Goal: Information Seeking & Learning: Learn about a topic

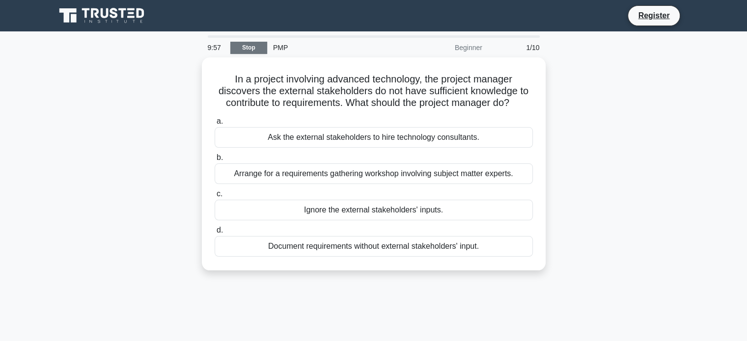
click at [244, 45] on link "Stop" at bounding box center [248, 48] width 37 height 12
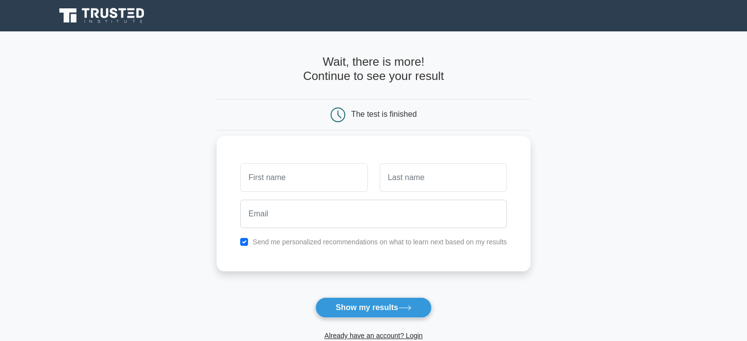
click at [305, 180] on input "text" at bounding box center [303, 178] width 127 height 28
type input "roberto"
click at [396, 182] on input "text" at bounding box center [443, 178] width 127 height 28
type input "raglione"
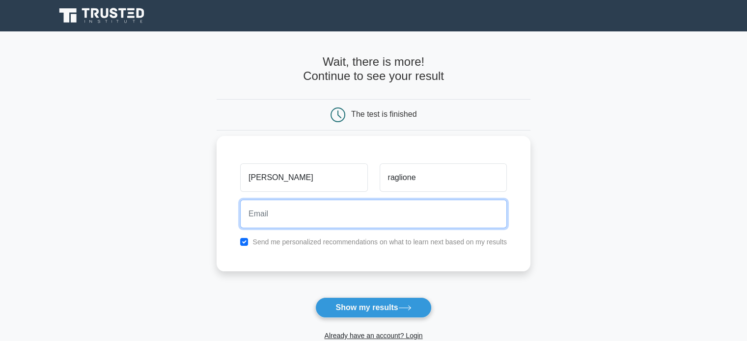
click at [372, 217] on input "email" at bounding box center [373, 214] width 267 height 28
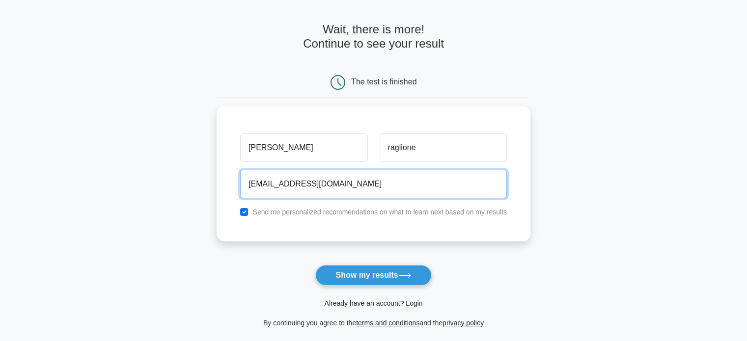
type input "[EMAIL_ADDRESS][DOMAIN_NAME]"
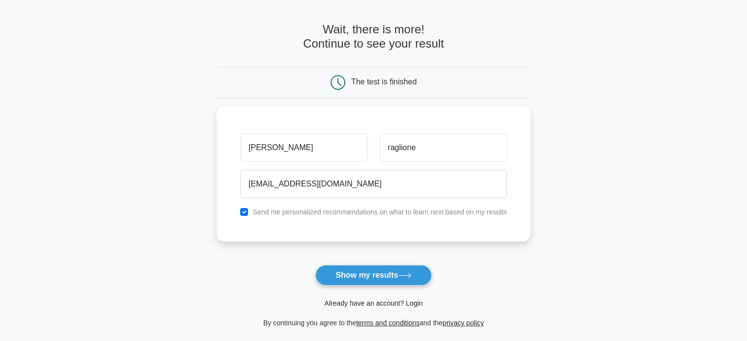
click at [395, 304] on link "Already have an account? Login" at bounding box center [373, 304] width 98 height 8
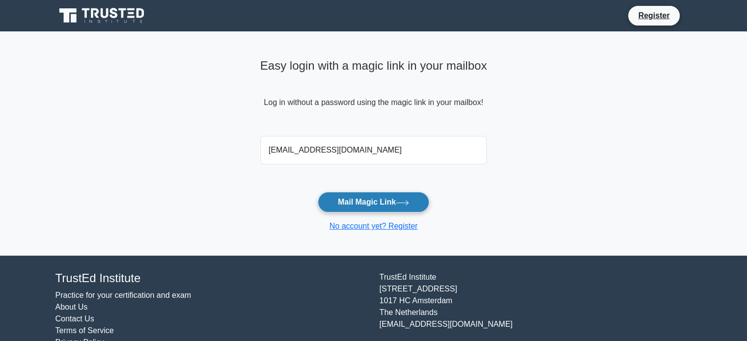
type input "[EMAIL_ADDRESS][DOMAIN_NAME]"
click at [369, 204] on button "Mail Magic Link" at bounding box center [373, 202] width 111 height 21
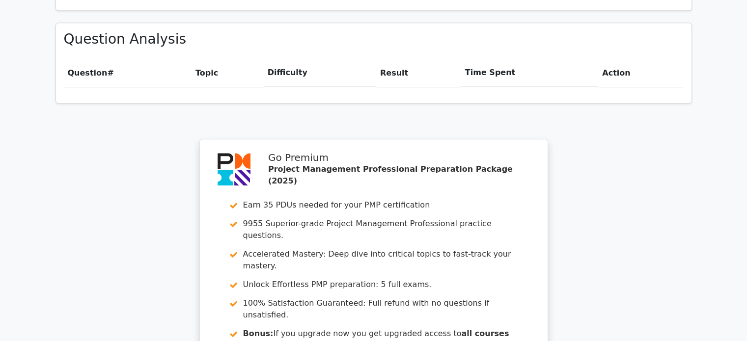
scroll to position [851, 0]
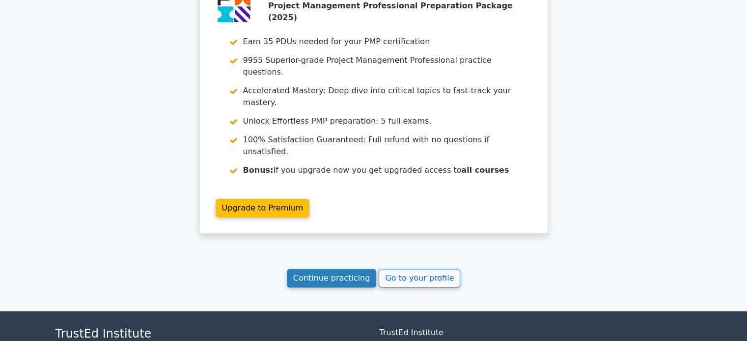
click at [364, 269] on link "Continue practicing" at bounding box center [332, 278] width 90 height 19
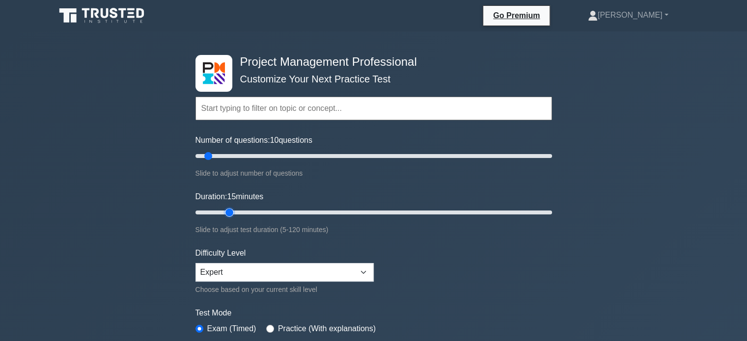
drag, startPoint x: 216, startPoint y: 211, endPoint x: 223, endPoint y: 209, distance: 7.5
type input "15"
click at [223, 209] on input "Duration: 15 minutes" at bounding box center [373, 213] width 357 height 12
click at [157, 197] on div "Project Management Professional Customize Your Next Practice Test Topics Scope …" at bounding box center [373, 330] width 747 height 599
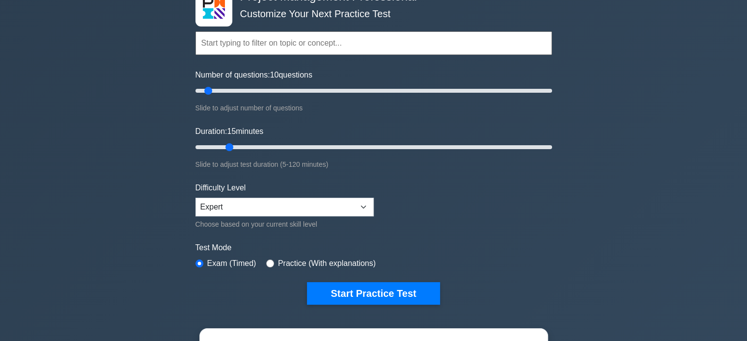
scroll to position [164, 0]
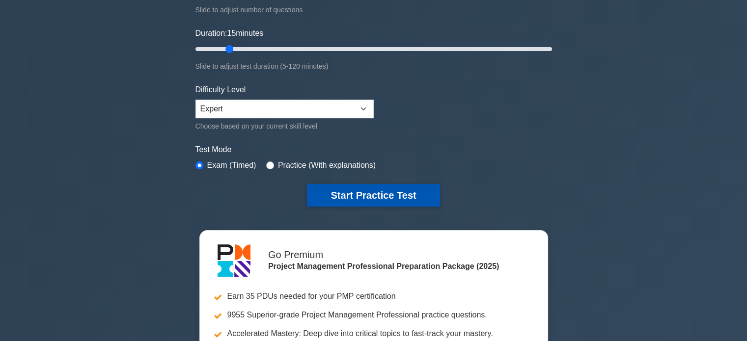
click at [358, 192] on button "Start Practice Test" at bounding box center [373, 195] width 133 height 23
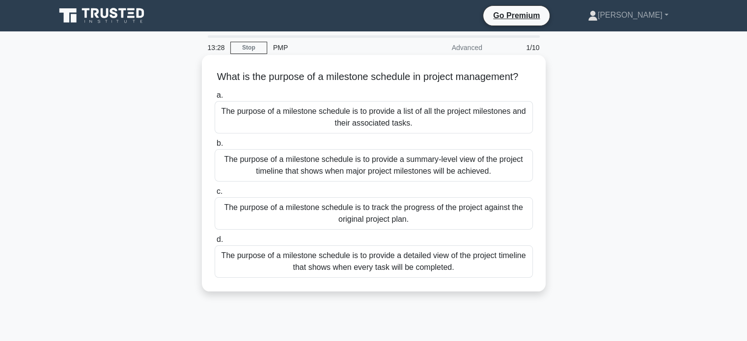
click at [432, 182] on div "The purpose of a milestone schedule is to provide a summary-level view of the p…" at bounding box center [374, 165] width 318 height 32
click at [215, 147] on input "b. The purpose of a milestone schedule is to provide a summary-level view of th…" at bounding box center [215, 143] width 0 height 6
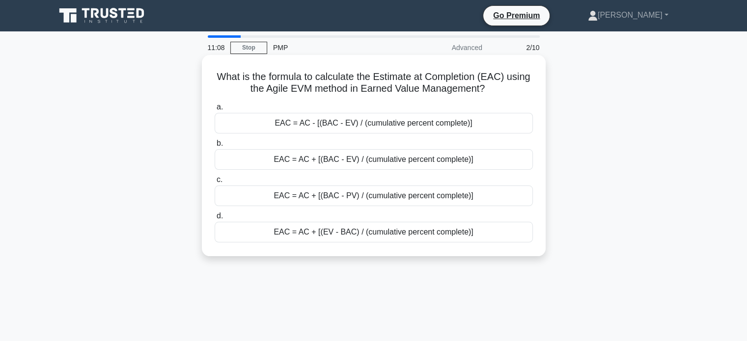
click at [385, 235] on div "EAC = AC + [(EV - BAC) / (cumulative percent complete)]" at bounding box center [374, 232] width 318 height 21
click at [215, 220] on input "d. EAC = AC + [(EV - BAC) / (cumulative percent complete)]" at bounding box center [215, 216] width 0 height 6
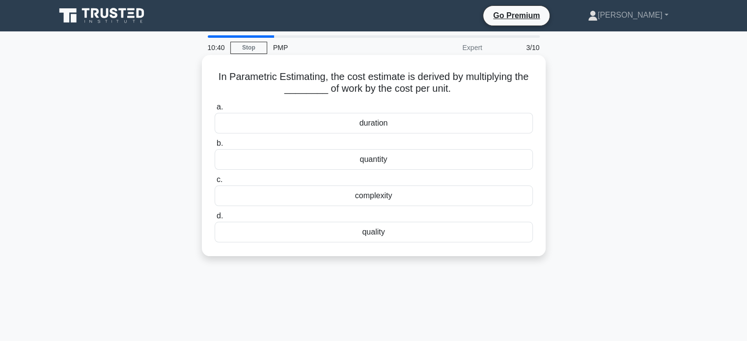
click at [369, 159] on div "quantity" at bounding box center [374, 159] width 318 height 21
click at [215, 147] on input "b. quantity" at bounding box center [215, 143] width 0 height 6
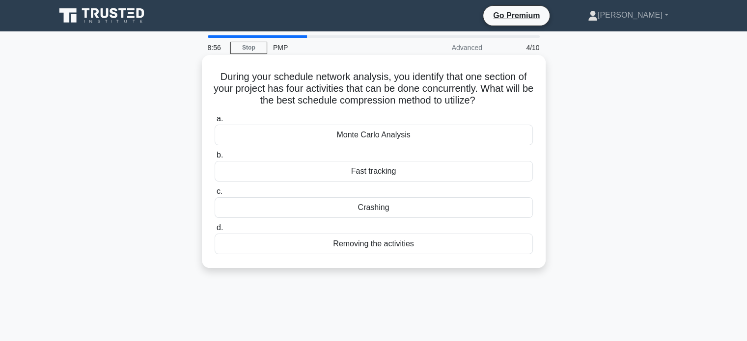
click at [379, 213] on div "Crashing" at bounding box center [374, 207] width 318 height 21
click at [215, 195] on input "c. Crashing" at bounding box center [215, 192] width 0 height 6
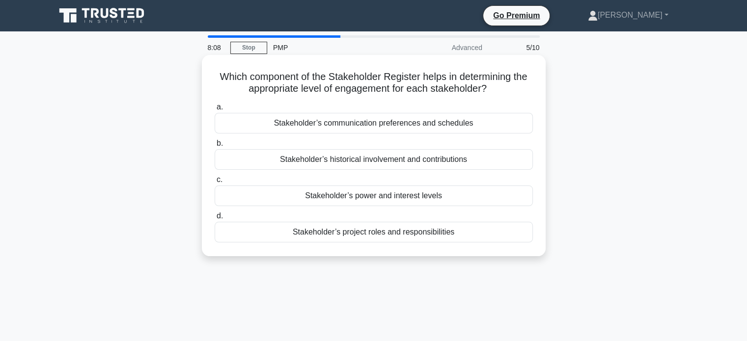
click at [434, 196] on div "Stakeholder’s power and interest levels" at bounding box center [374, 196] width 318 height 21
click at [215, 183] on input "c. Stakeholder’s power and interest levels" at bounding box center [215, 180] width 0 height 6
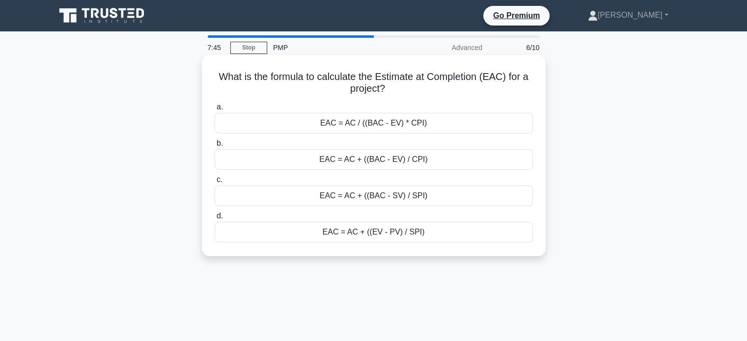
click at [384, 161] on div "EAC = AC + ((BAC - EV) / CPI)" at bounding box center [374, 159] width 318 height 21
click at [215, 147] on input "b. EAC = AC + ((BAC - EV) / CPI)" at bounding box center [215, 143] width 0 height 6
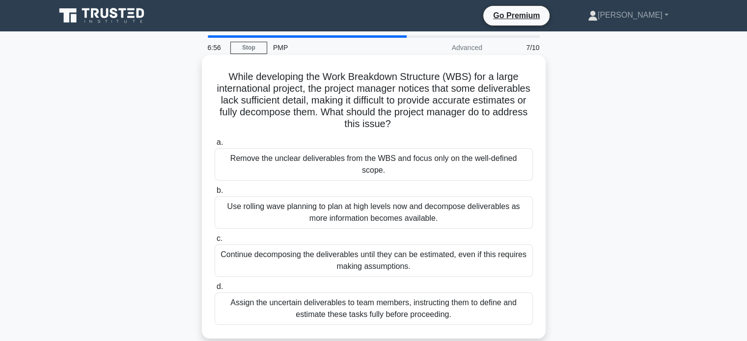
scroll to position [32, 0]
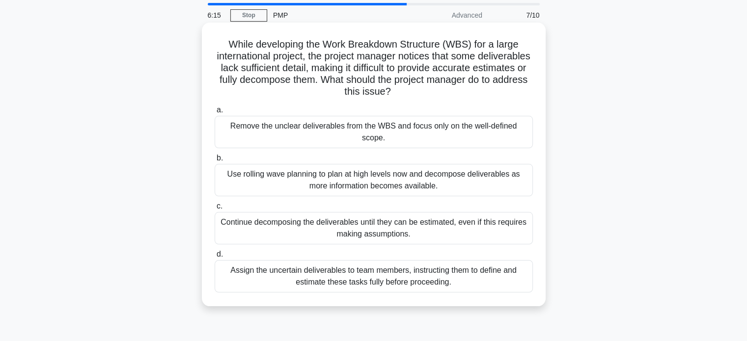
click at [445, 171] on div "Use rolling wave planning to plan at high levels now and decompose deliverables…" at bounding box center [374, 180] width 318 height 32
click at [215, 162] on input "b. Use rolling wave planning to plan at high levels now and decompose deliverab…" at bounding box center [215, 158] width 0 height 6
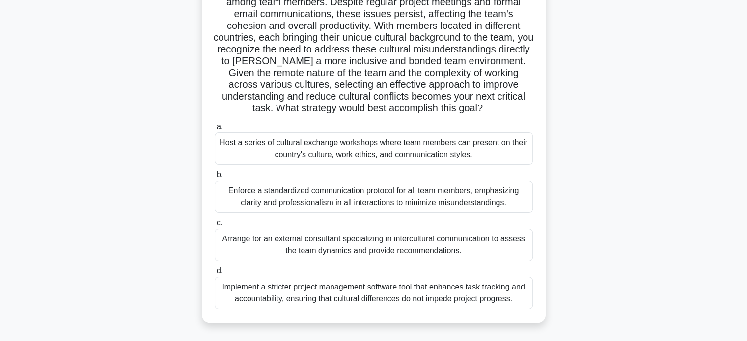
scroll to position [65, 0]
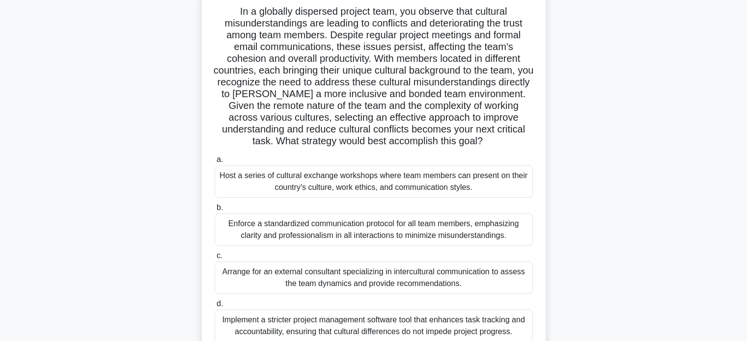
click at [385, 181] on div "Host a series of cultural exchange workshops where team members can present on …" at bounding box center [374, 182] width 318 height 32
click at [215, 163] on input "a. Host a series of cultural exchange workshops where team members can present …" at bounding box center [215, 160] width 0 height 6
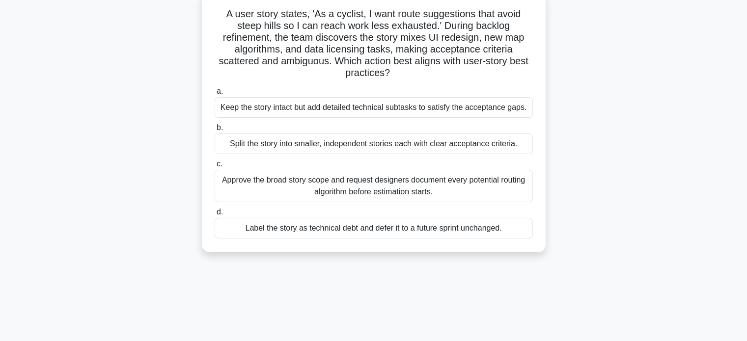
scroll to position [0, 0]
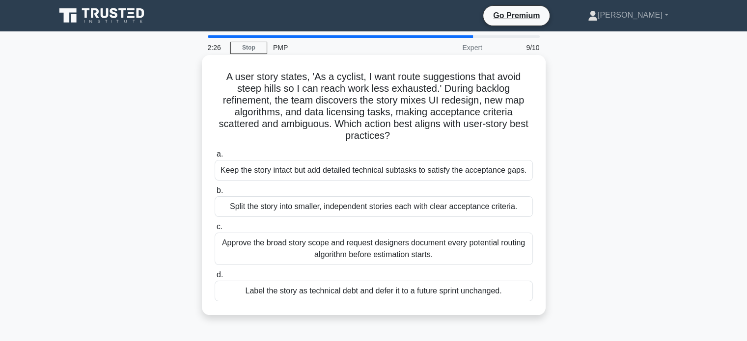
click at [357, 210] on div "Split the story into smaller, independent stories each with clear acceptance cr…" at bounding box center [374, 206] width 318 height 21
click at [215, 194] on input "b. Split the story into smaller, independent stories each with clear acceptance…" at bounding box center [215, 191] width 0 height 6
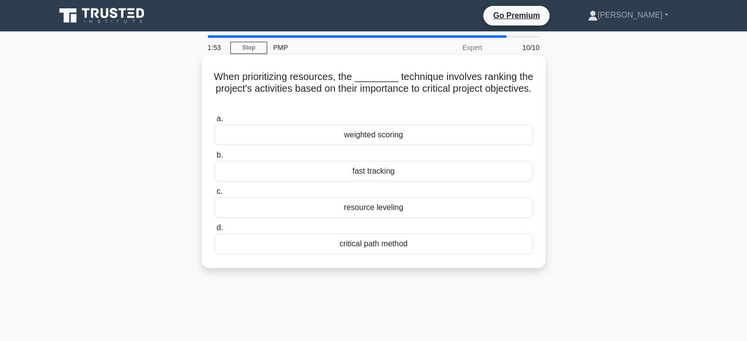
click at [381, 134] on div "weighted scoring" at bounding box center [374, 135] width 318 height 21
click at [215, 122] on input "a. weighted scoring" at bounding box center [215, 119] width 0 height 6
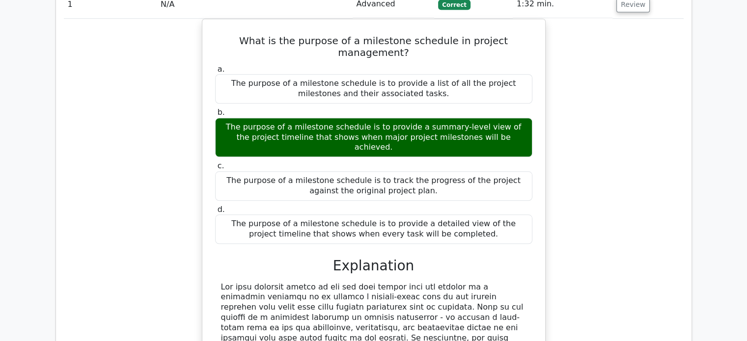
scroll to position [753, 0]
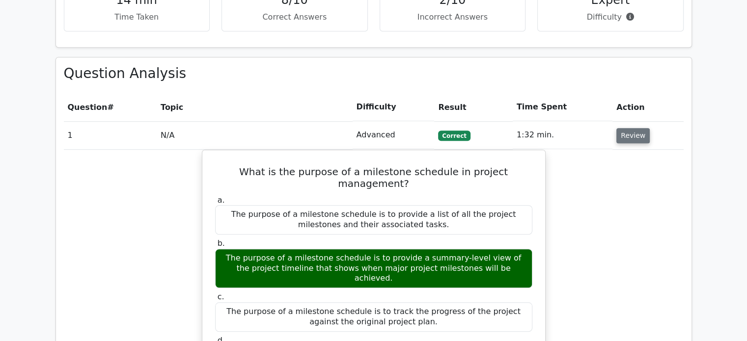
click at [629, 128] on button "Review" at bounding box center [632, 135] width 33 height 15
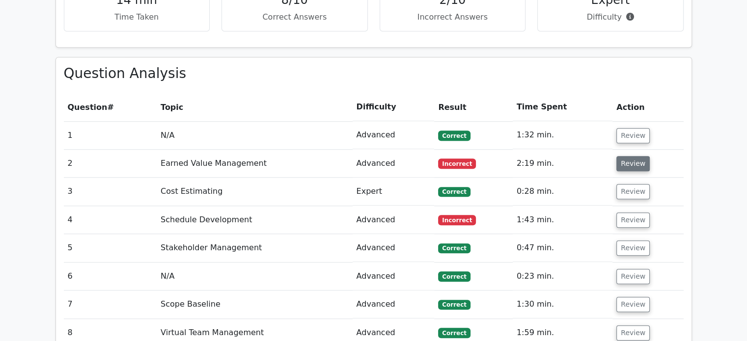
click at [632, 156] on button "Review" at bounding box center [632, 163] width 33 height 15
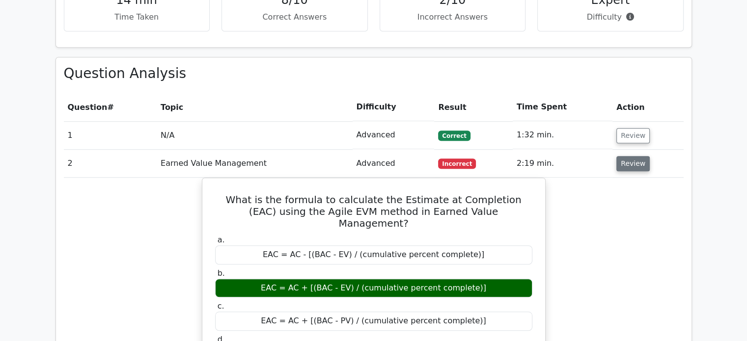
click at [620, 156] on button "Review" at bounding box center [632, 163] width 33 height 15
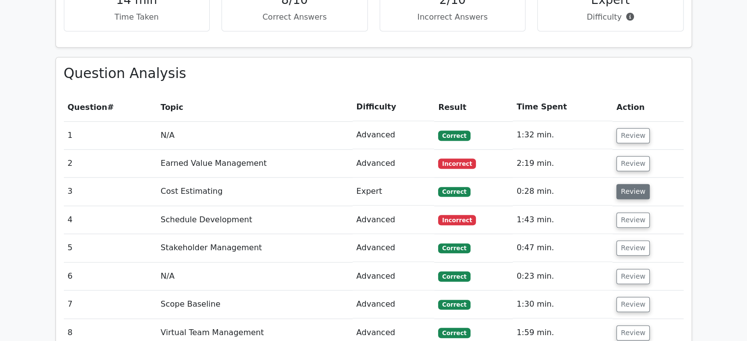
click at [621, 184] on button "Review" at bounding box center [632, 191] width 33 height 15
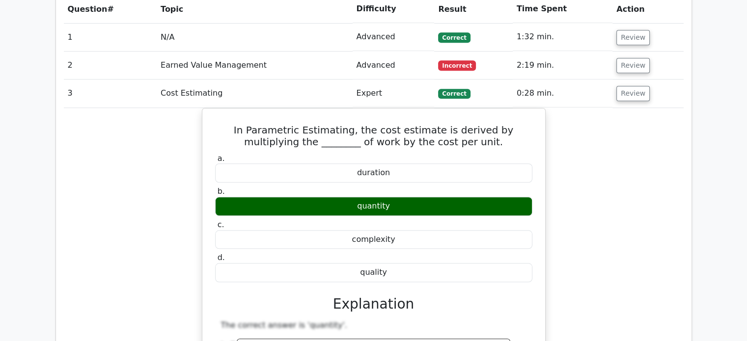
scroll to position [786, 0]
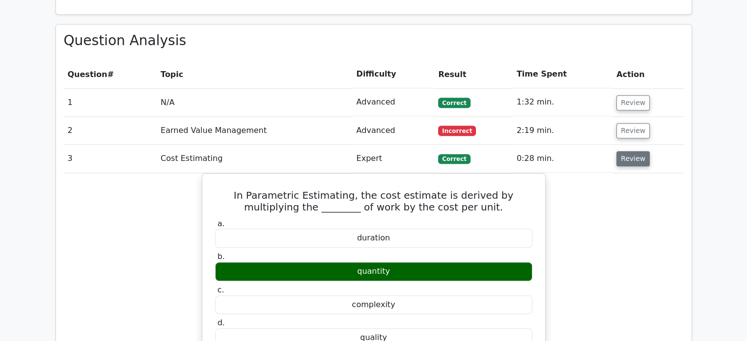
click at [631, 151] on button "Review" at bounding box center [632, 158] width 33 height 15
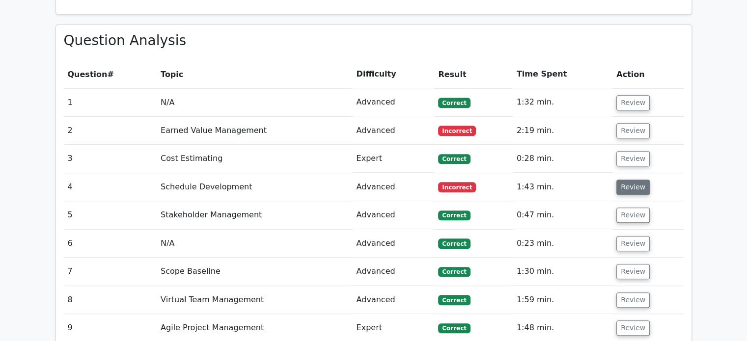
click at [631, 180] on button "Review" at bounding box center [632, 187] width 33 height 15
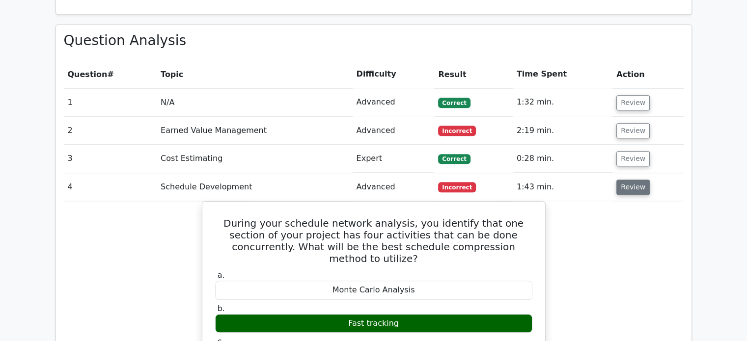
click at [626, 180] on button "Review" at bounding box center [632, 187] width 33 height 15
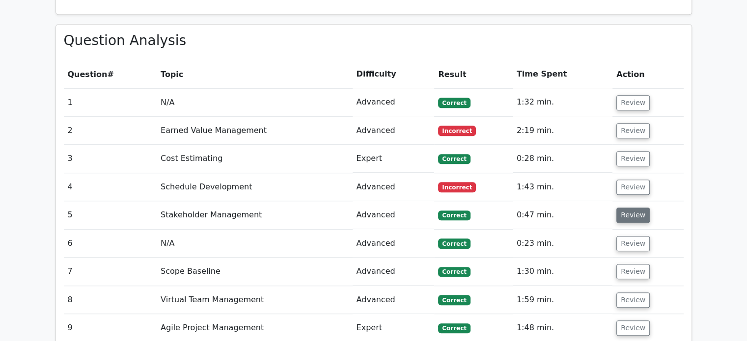
click at [625, 208] on button "Review" at bounding box center [632, 215] width 33 height 15
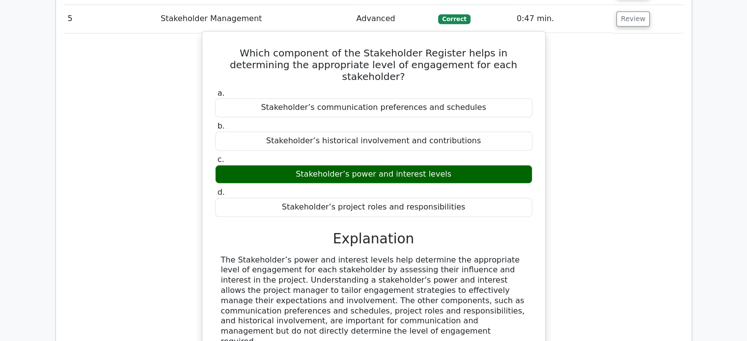
scroll to position [884, 0]
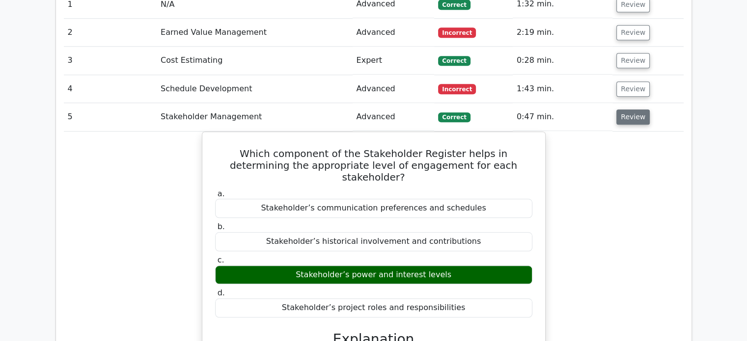
click at [638, 110] on button "Review" at bounding box center [632, 117] width 33 height 15
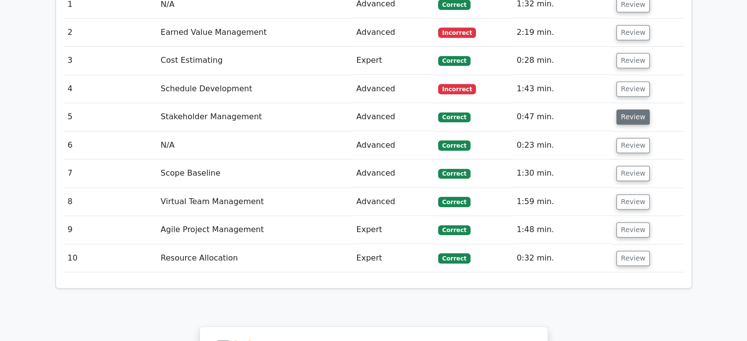
click at [638, 110] on button "Review" at bounding box center [632, 117] width 33 height 15
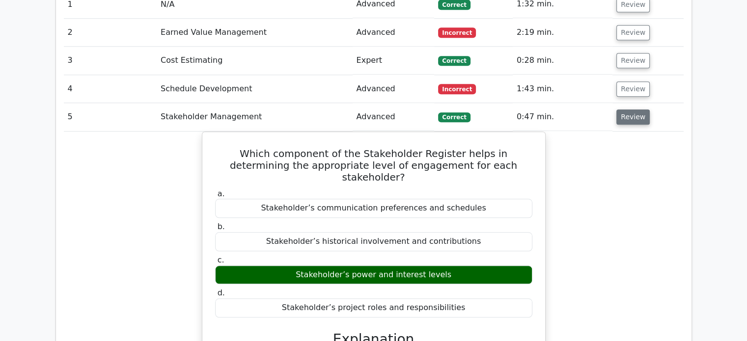
click at [637, 110] on button "Review" at bounding box center [632, 117] width 33 height 15
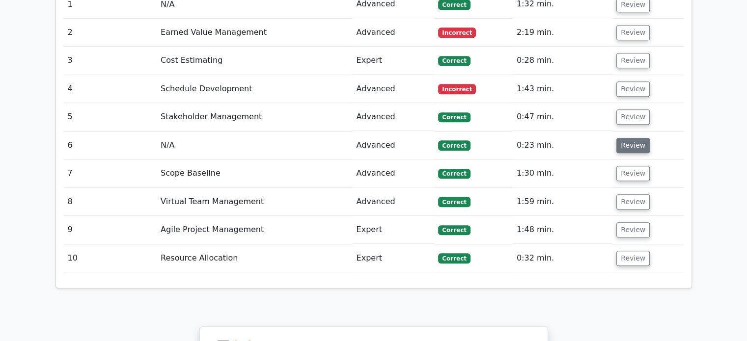
click at [633, 138] on button "Review" at bounding box center [632, 145] width 33 height 15
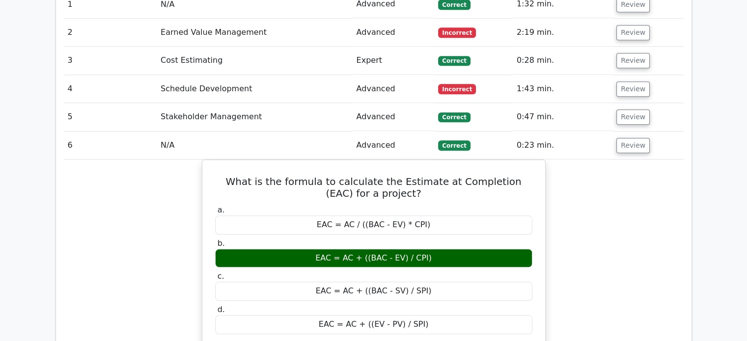
scroll to position [949, 0]
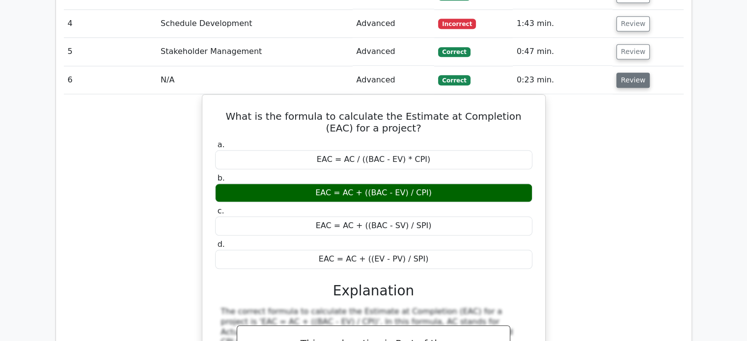
click at [624, 73] on button "Review" at bounding box center [632, 80] width 33 height 15
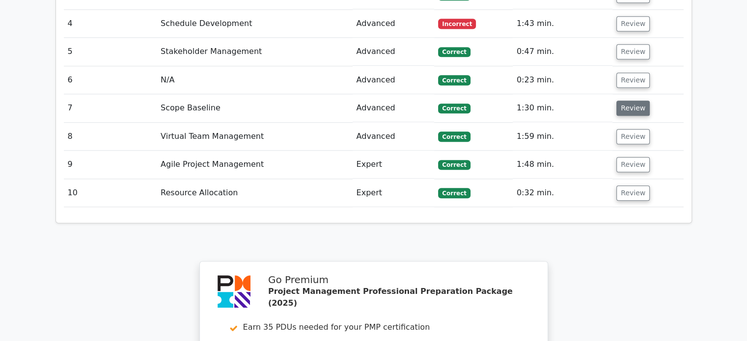
click at [628, 101] on button "Review" at bounding box center [632, 108] width 33 height 15
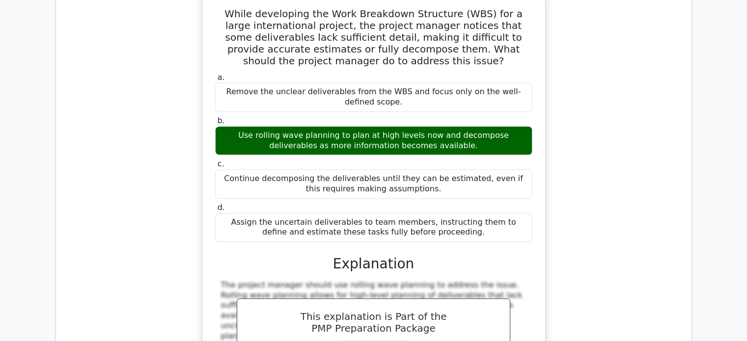
scroll to position [982, 0]
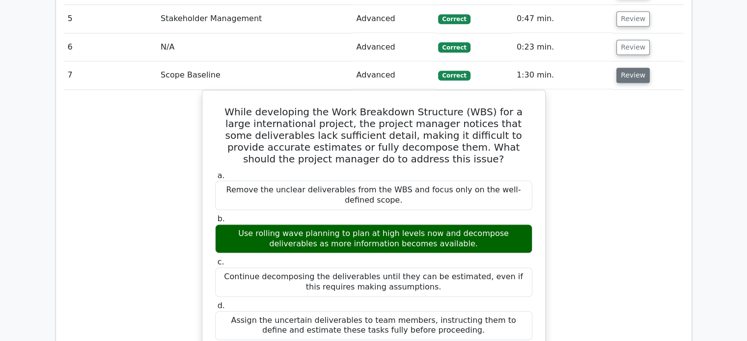
click at [628, 68] on button "Review" at bounding box center [632, 75] width 33 height 15
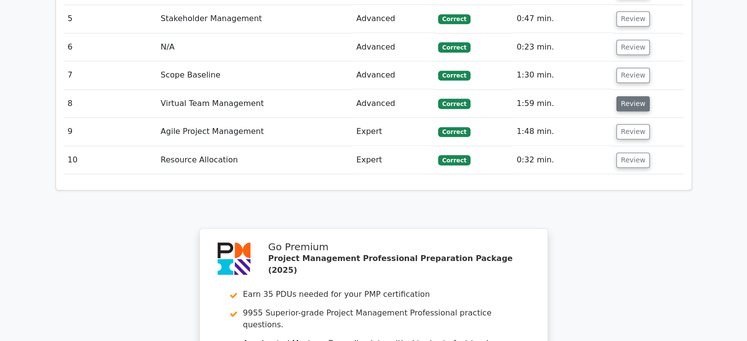
click at [630, 96] on button "Review" at bounding box center [632, 103] width 33 height 15
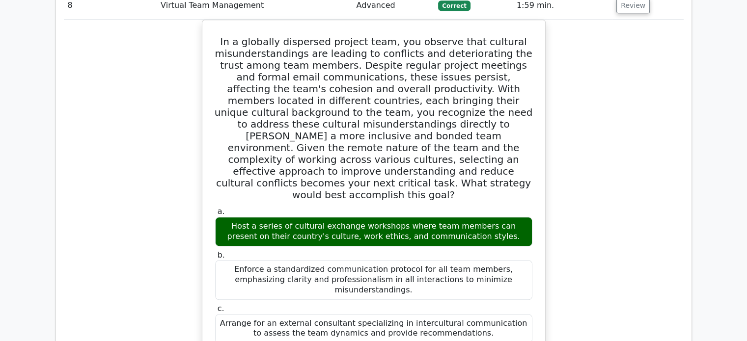
scroll to position [916, 0]
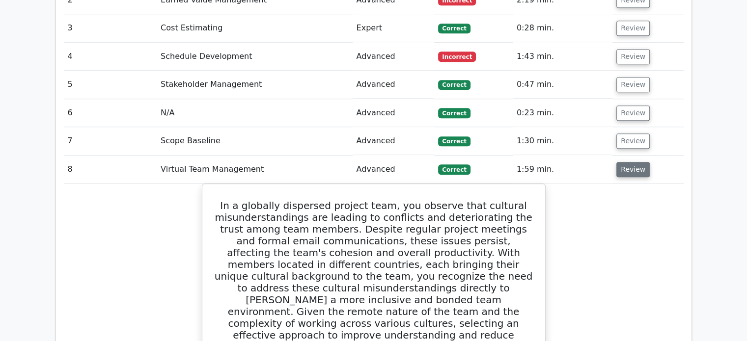
click at [633, 162] on button "Review" at bounding box center [632, 169] width 33 height 15
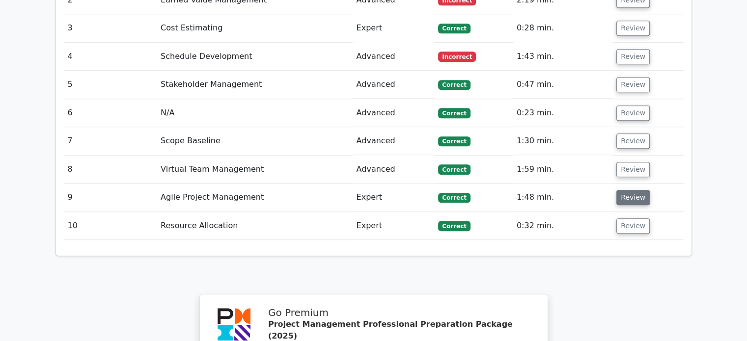
click at [627, 190] on button "Review" at bounding box center [632, 197] width 33 height 15
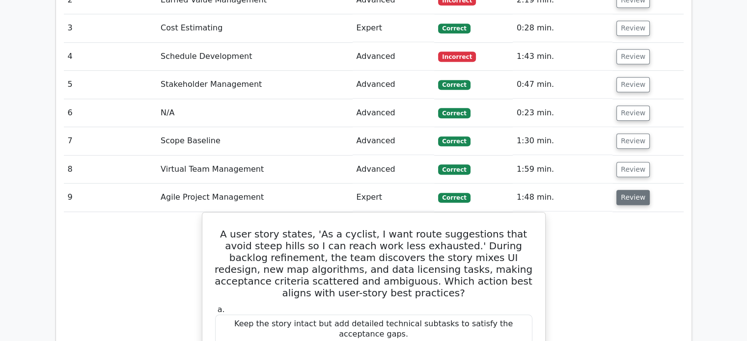
click at [628, 190] on button "Review" at bounding box center [632, 197] width 33 height 15
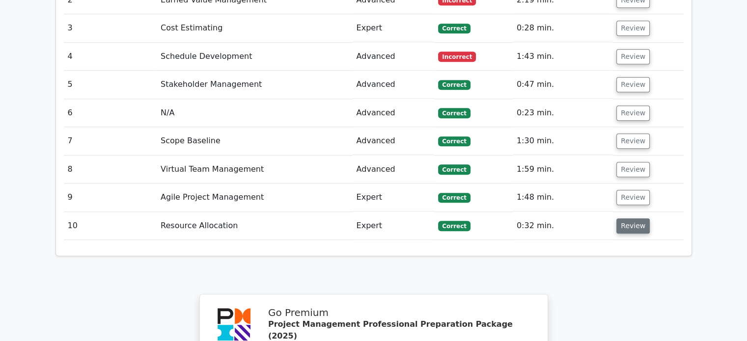
click at [627, 219] on button "Review" at bounding box center [632, 226] width 33 height 15
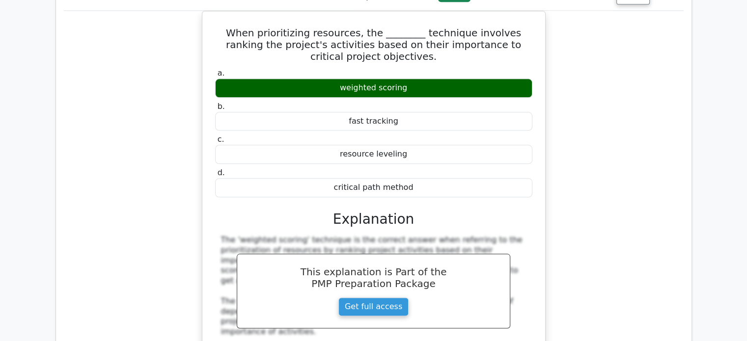
scroll to position [949, 0]
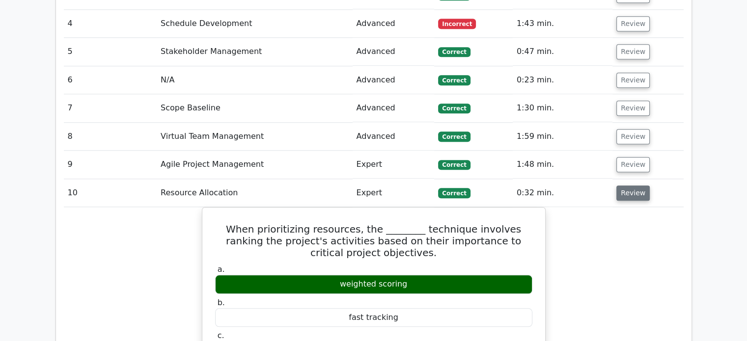
click at [620, 186] on button "Review" at bounding box center [632, 193] width 33 height 15
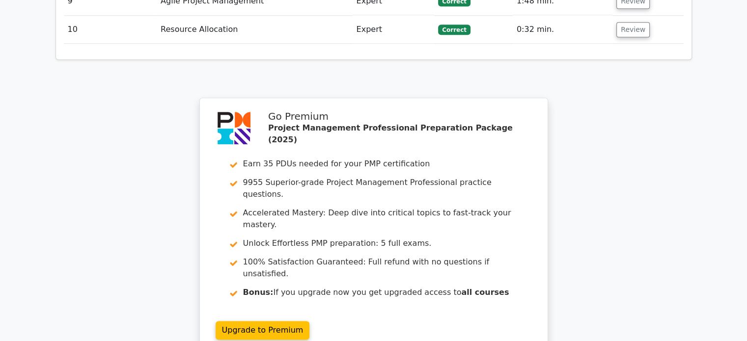
scroll to position [1244, 0]
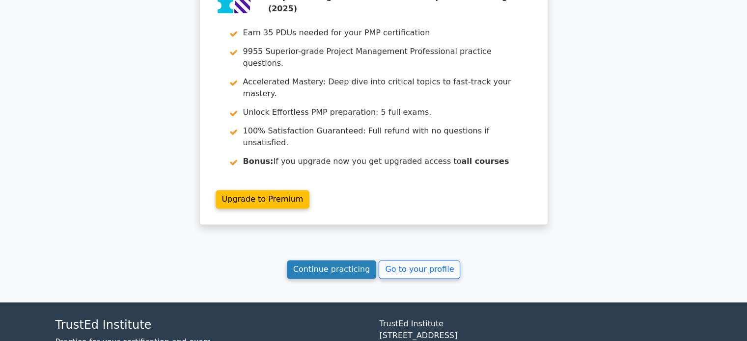
click at [329, 260] on link "Continue practicing" at bounding box center [332, 269] width 90 height 19
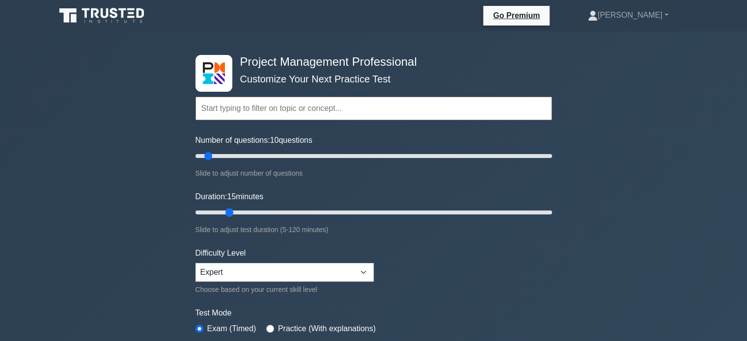
drag, startPoint x: 214, startPoint y: 212, endPoint x: 223, endPoint y: 210, distance: 9.5
type input "15"
click at [223, 210] on input "Duration: 15 minutes" at bounding box center [373, 213] width 357 height 12
click at [157, 209] on div "Project Management Professional Customize Your Next Practice Test Topics Scope …" at bounding box center [373, 330] width 747 height 599
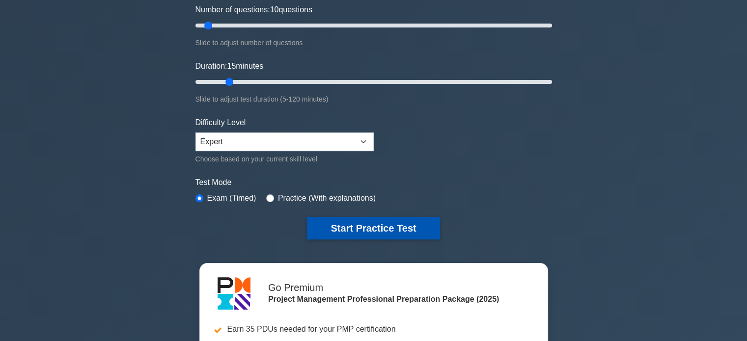
click at [362, 223] on button "Start Practice Test" at bounding box center [373, 228] width 133 height 23
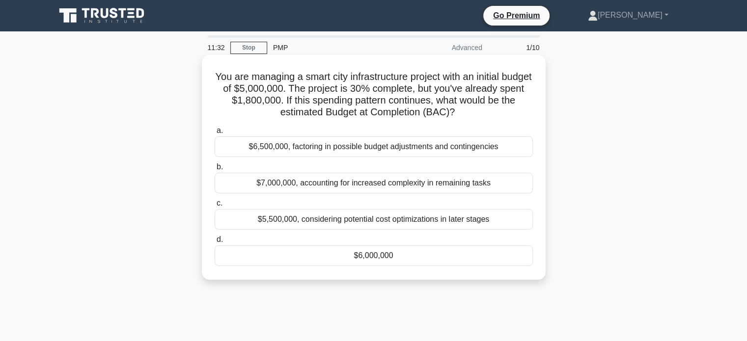
click at [383, 254] on div "$6,000,000" at bounding box center [374, 256] width 318 height 21
click at [215, 243] on input "d. $6,000,000" at bounding box center [215, 240] width 0 height 6
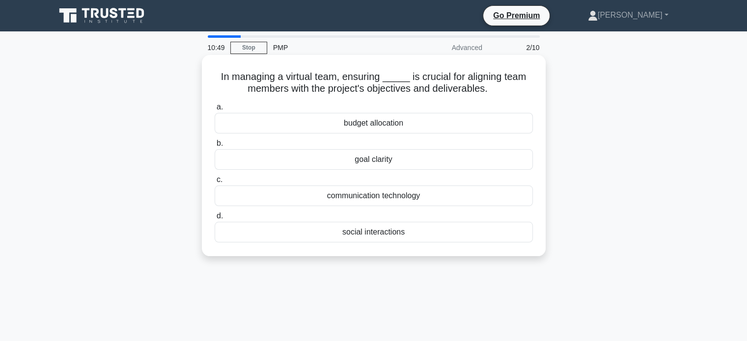
click at [405, 196] on div "communication technology" at bounding box center [374, 196] width 318 height 21
click at [215, 183] on input "c. communication technology" at bounding box center [215, 180] width 0 height 6
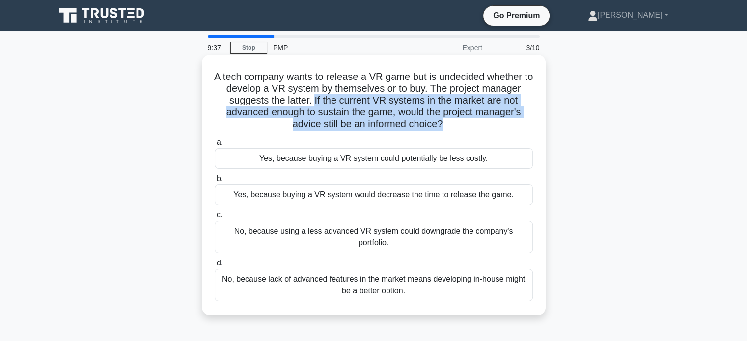
drag, startPoint x: 312, startPoint y: 99, endPoint x: 444, endPoint y: 126, distance: 134.8
click at [444, 126] on h5 "A tech company wants to release a VR game but is undecided whether to develop a…" at bounding box center [374, 101] width 320 height 60
copy h5 "If the current VR systems in the market are not advanced enough to sustain the …"
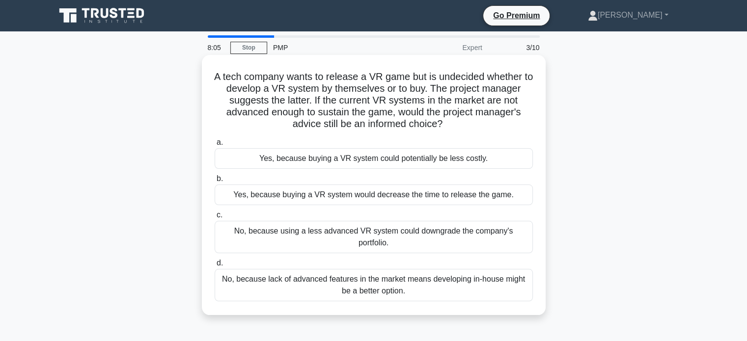
click at [399, 277] on div "No, because lack of advanced features in the market means developing in-house m…" at bounding box center [374, 285] width 318 height 32
click at [215, 267] on input "d. No, because lack of advanced features in the market means developing in-hous…" at bounding box center [215, 263] width 0 height 6
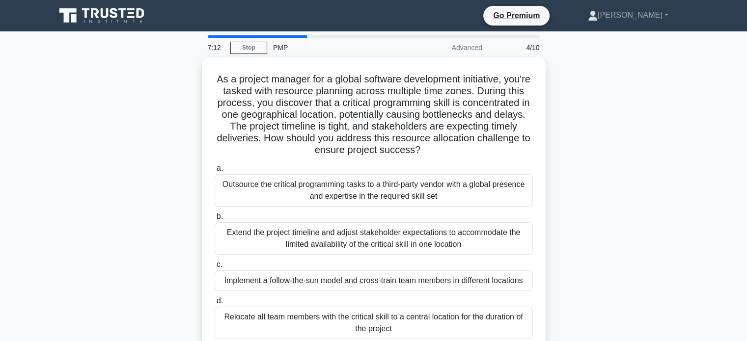
scroll to position [65, 0]
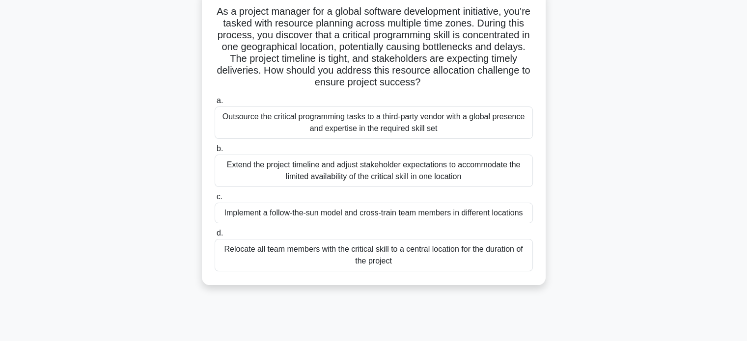
click at [373, 216] on div "Implement a follow-the-sun model and cross-train team members in different loca…" at bounding box center [374, 213] width 318 height 21
click at [215, 200] on input "c. Implement a follow-the-sun model and cross-train team members in different l…" at bounding box center [215, 197] width 0 height 6
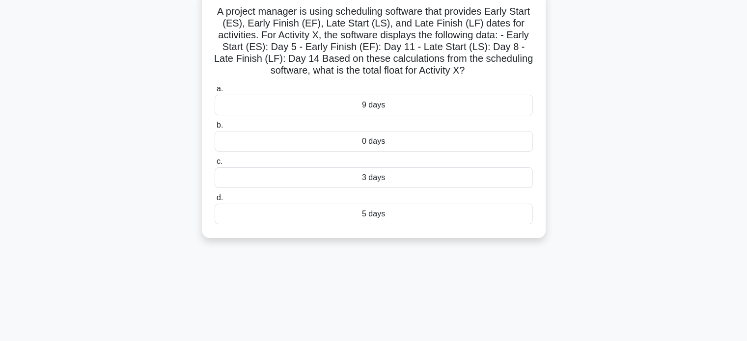
scroll to position [0, 0]
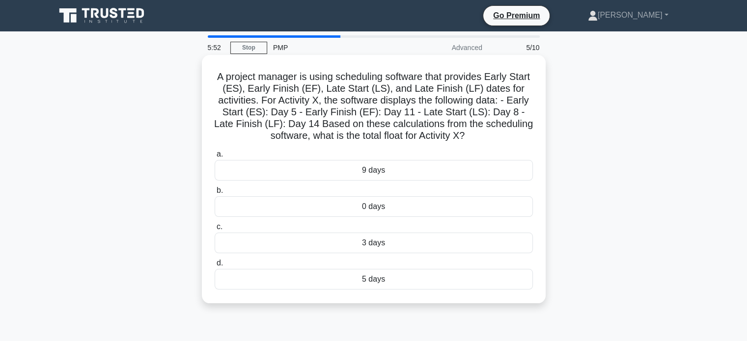
click at [346, 243] on div "3 days" at bounding box center [374, 243] width 318 height 21
click at [215, 230] on input "c. 3 days" at bounding box center [215, 227] width 0 height 6
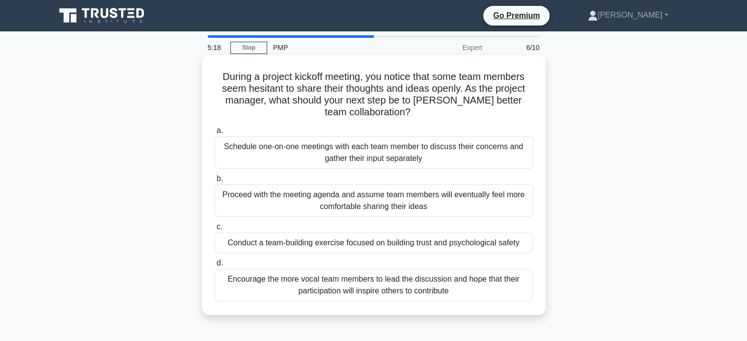
click at [385, 158] on div "Schedule one-on-one meetings with each team member to discuss their concerns an…" at bounding box center [374, 153] width 318 height 32
click at [215, 134] on input "a. Schedule one-on-one meetings with each team member to discuss their concerns…" at bounding box center [215, 131] width 0 height 6
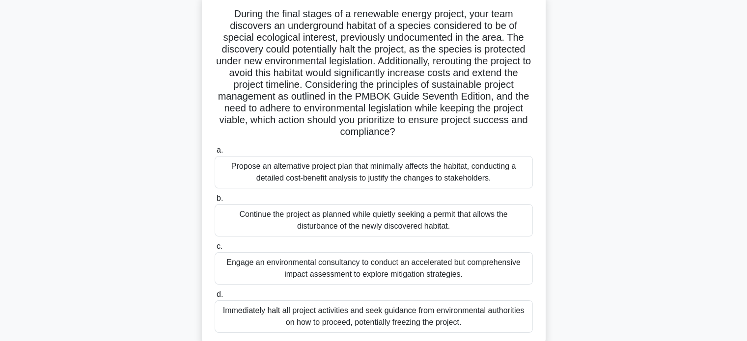
scroll to position [98, 0]
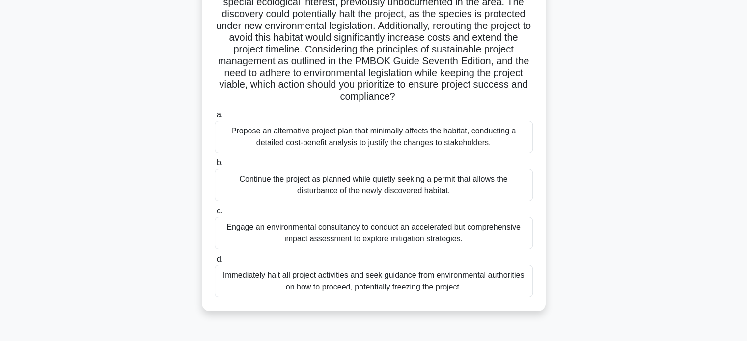
click at [305, 139] on div "Propose an alternative project plan that minimally affects the habitat, conduct…" at bounding box center [374, 137] width 318 height 32
click at [215, 118] on input "a. Propose an alternative project plan that minimally affects the habitat, cond…" at bounding box center [215, 115] width 0 height 6
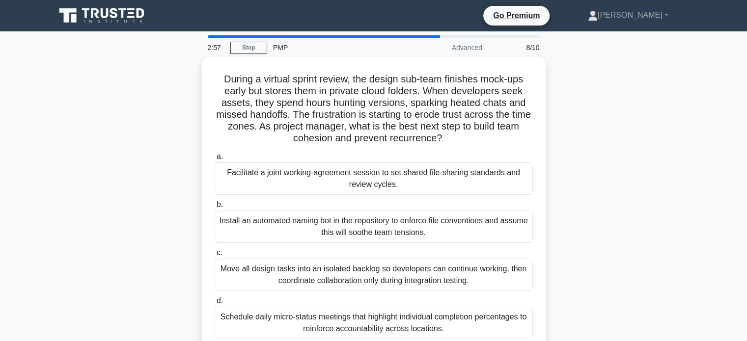
scroll to position [33, 0]
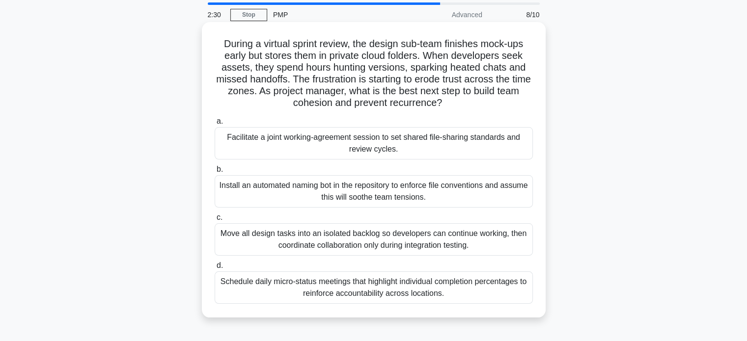
click at [442, 147] on div "Facilitate a joint working-agreement session to set shared file-sharing standar…" at bounding box center [374, 143] width 318 height 32
click at [215, 125] on input "a. Facilitate a joint working-agreement session to set shared file-sharing stan…" at bounding box center [215, 121] width 0 height 6
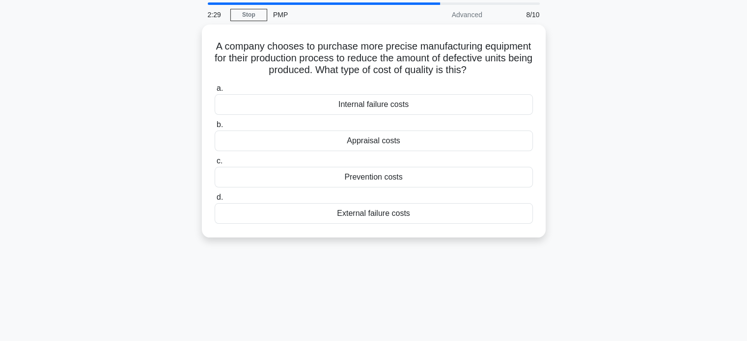
scroll to position [0, 0]
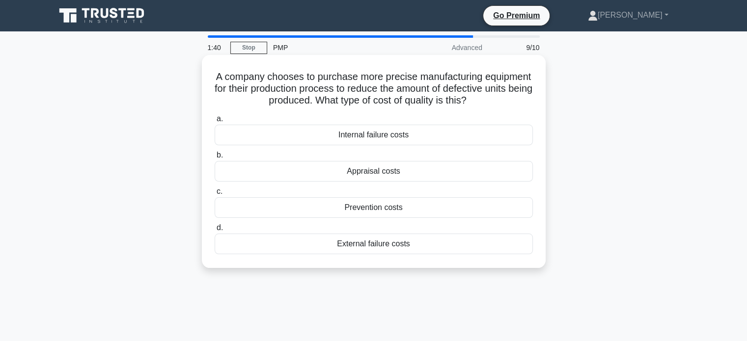
click at [384, 206] on div "Prevention costs" at bounding box center [374, 207] width 318 height 21
click at [215, 195] on input "c. Prevention costs" at bounding box center [215, 192] width 0 height 6
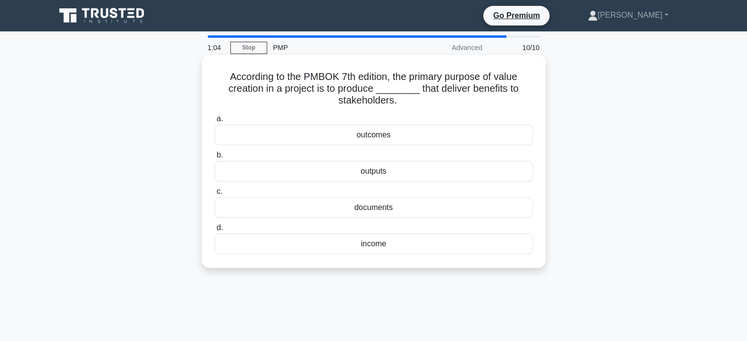
click at [389, 174] on div "outputs" at bounding box center [374, 171] width 318 height 21
click at [215, 159] on input "b. outputs" at bounding box center [215, 155] width 0 height 6
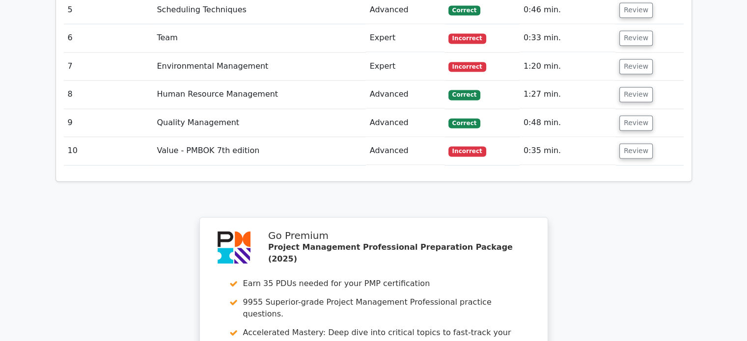
scroll to position [1506, 0]
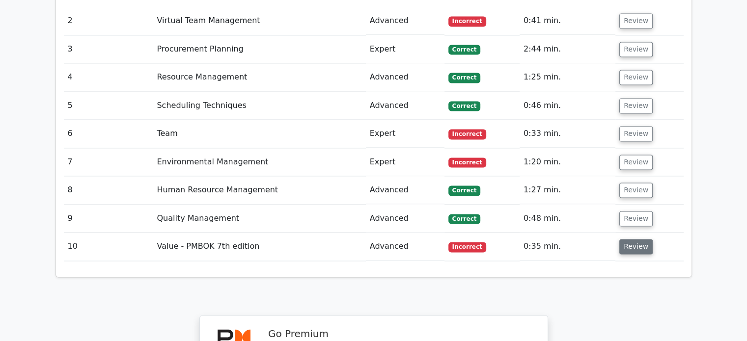
click at [633, 239] on button "Review" at bounding box center [635, 246] width 33 height 15
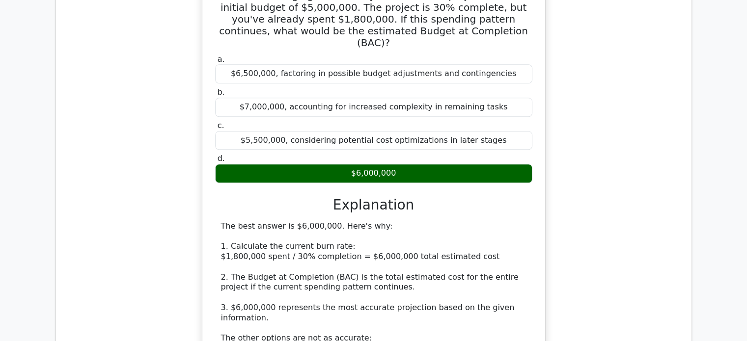
scroll to position [818, 0]
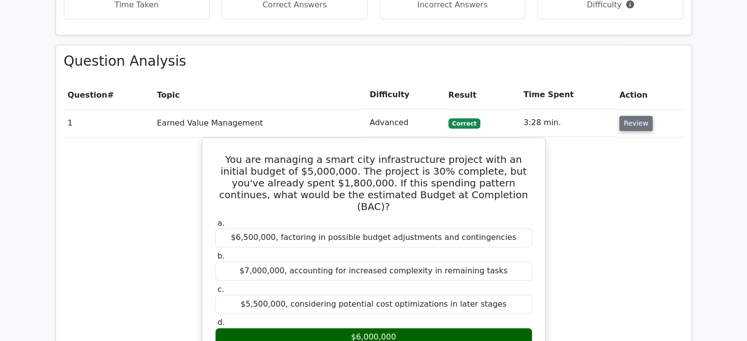
click at [637, 116] on button "Review" at bounding box center [635, 123] width 33 height 15
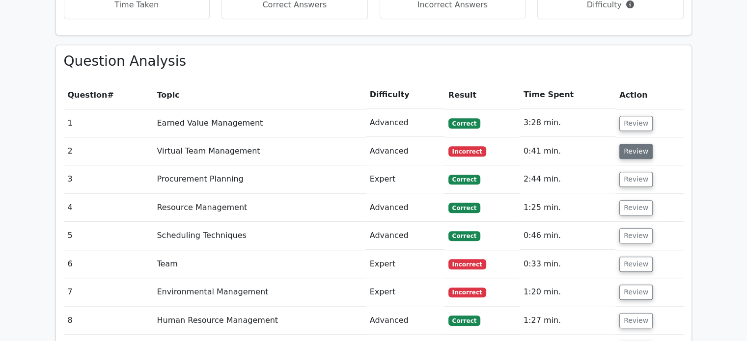
click at [637, 144] on button "Review" at bounding box center [635, 151] width 33 height 15
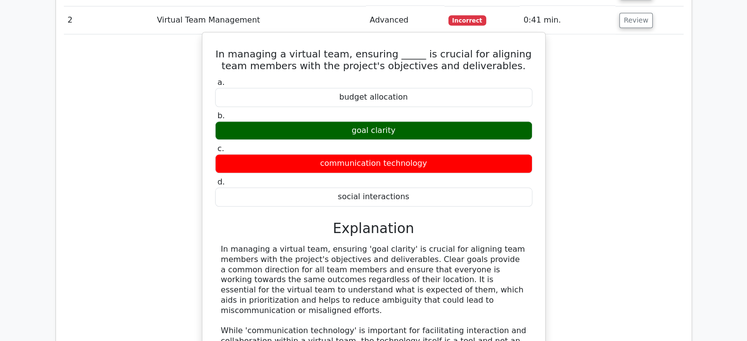
scroll to position [851, 0]
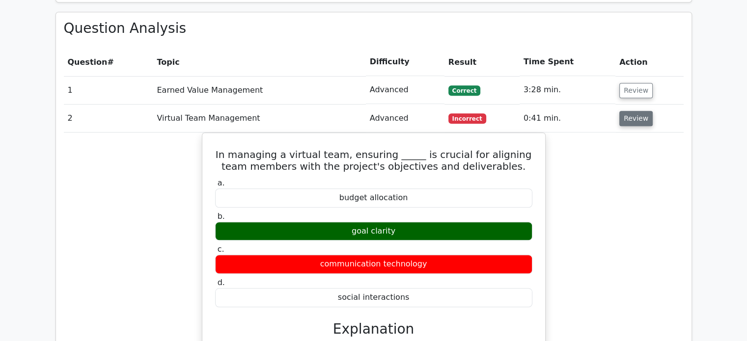
click at [632, 111] on button "Review" at bounding box center [635, 118] width 33 height 15
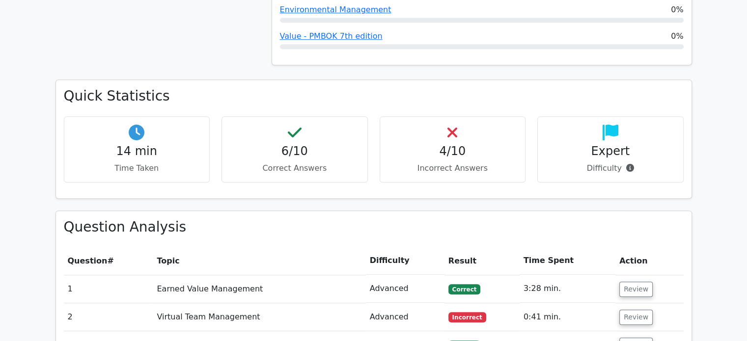
scroll to position [688, 0]
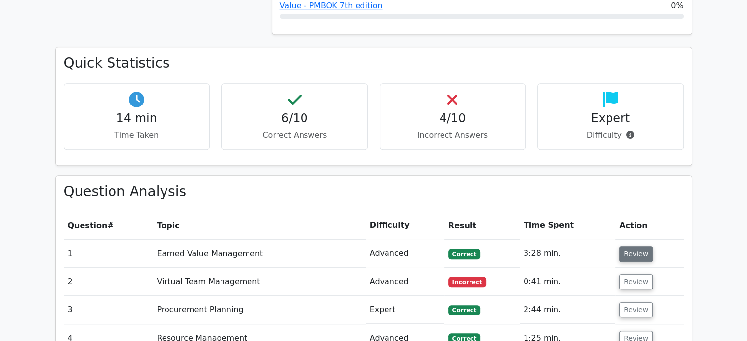
click at [637, 247] on button "Review" at bounding box center [635, 254] width 33 height 15
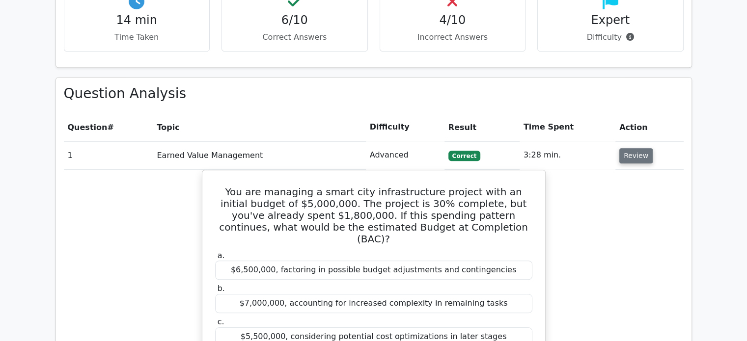
scroll to position [851, 0]
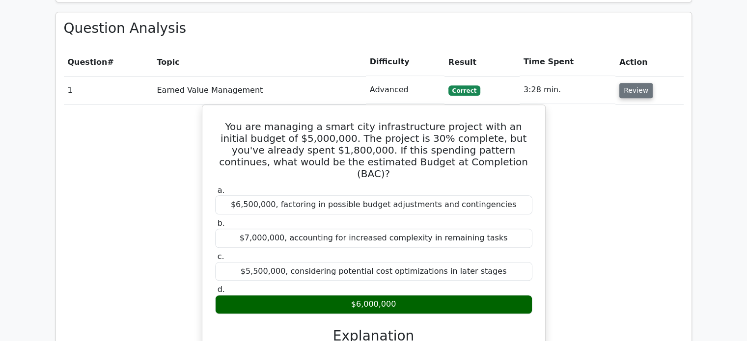
click at [631, 83] on button "Review" at bounding box center [635, 90] width 33 height 15
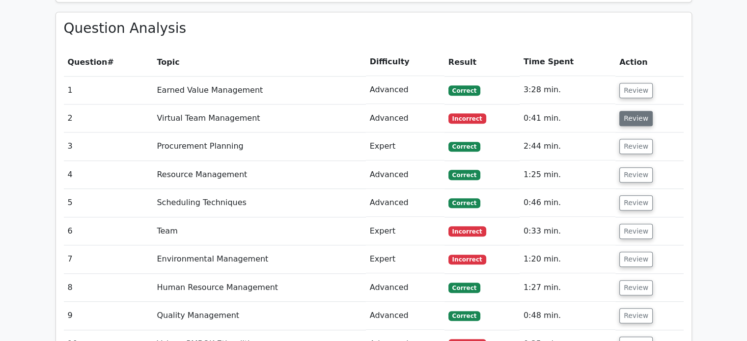
click at [628, 111] on button "Review" at bounding box center [635, 118] width 33 height 15
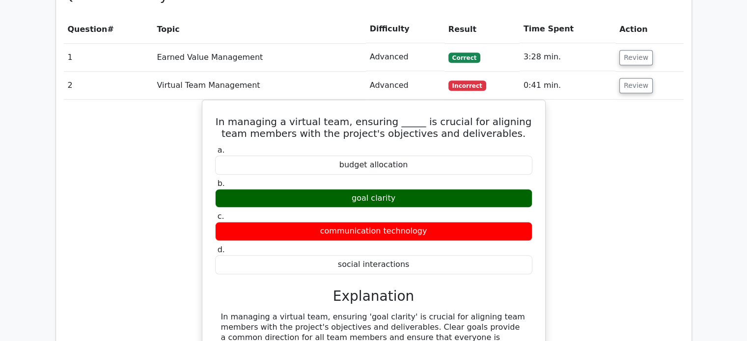
scroll to position [753, 0]
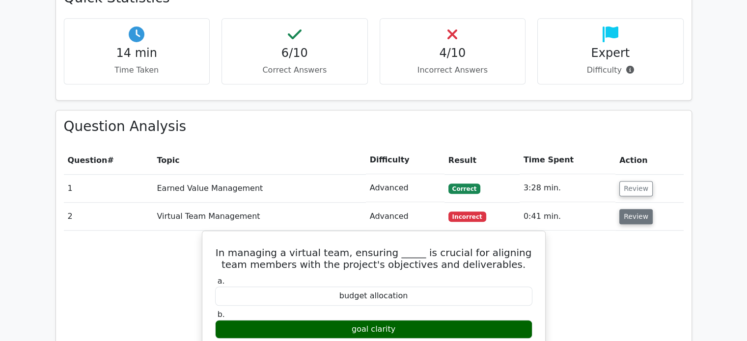
click at [637, 209] on button "Review" at bounding box center [635, 216] width 33 height 15
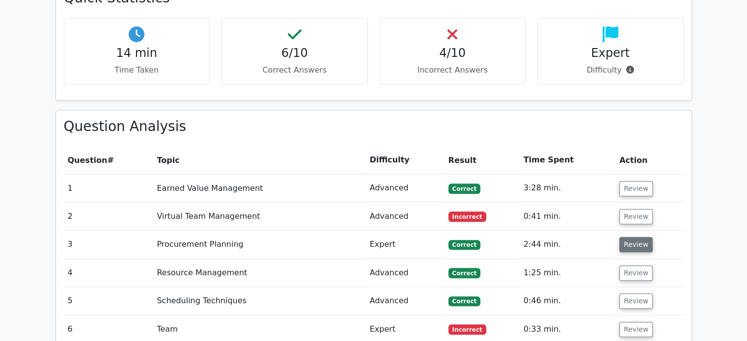
click at [629, 237] on button "Review" at bounding box center [635, 244] width 33 height 15
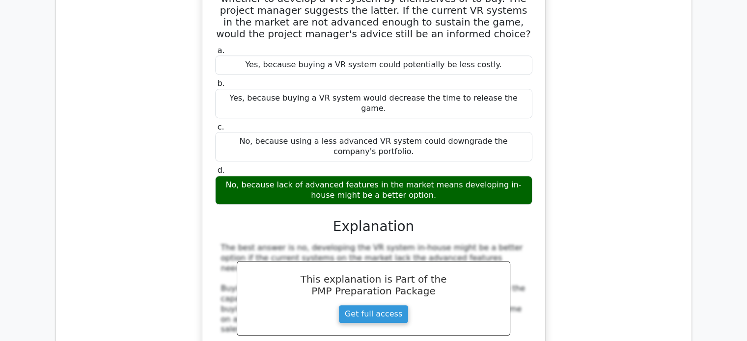
scroll to position [916, 0]
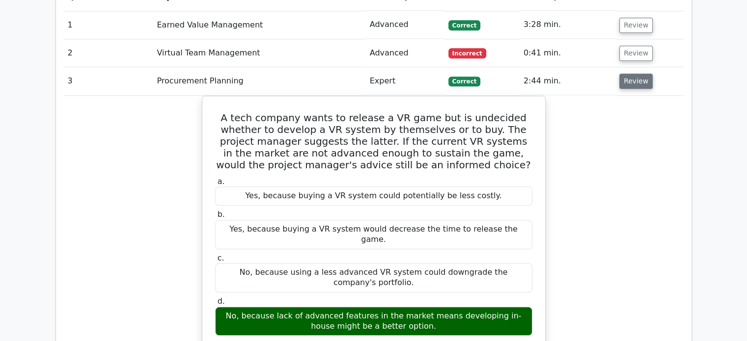
click at [635, 74] on button "Review" at bounding box center [635, 81] width 33 height 15
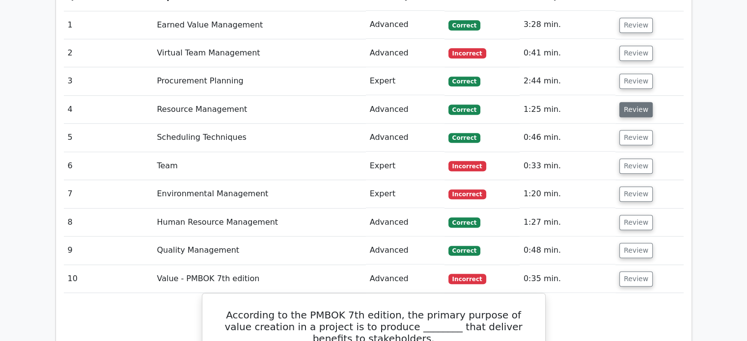
click at [632, 102] on button "Review" at bounding box center [635, 109] width 33 height 15
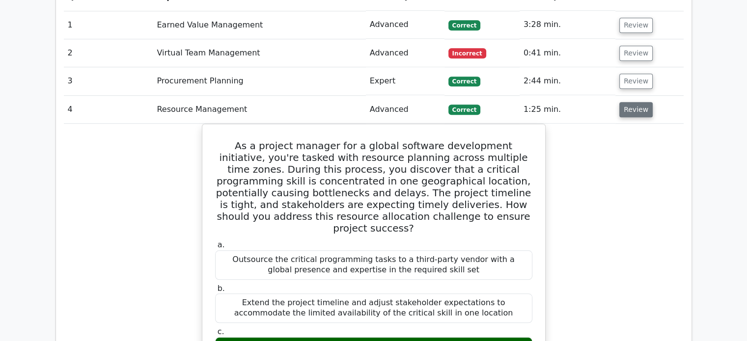
click at [623, 102] on button "Review" at bounding box center [635, 109] width 33 height 15
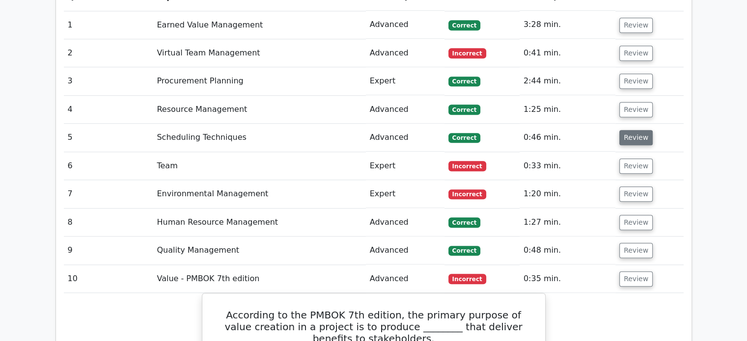
click at [626, 130] on button "Review" at bounding box center [635, 137] width 33 height 15
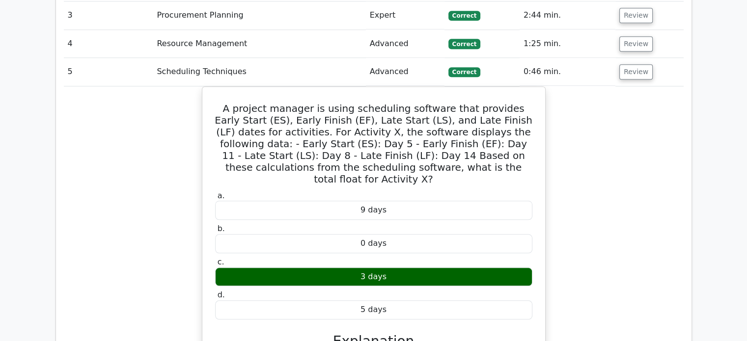
scroll to position [949, 0]
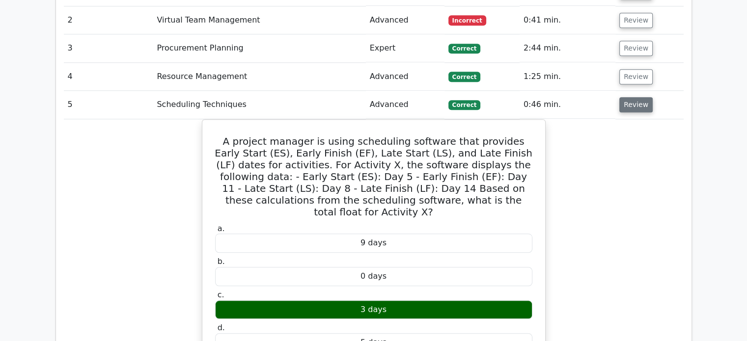
click at [637, 97] on button "Review" at bounding box center [635, 104] width 33 height 15
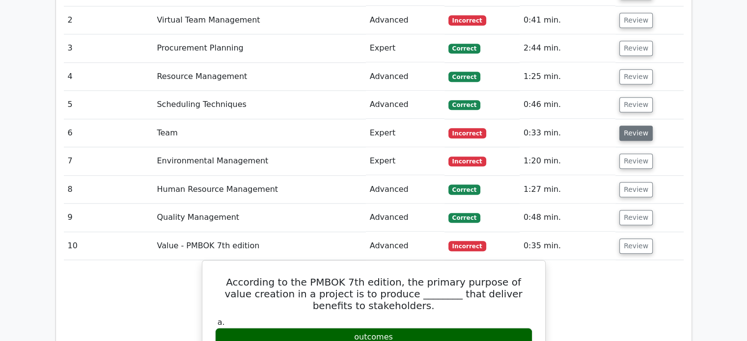
click at [636, 126] on button "Review" at bounding box center [635, 133] width 33 height 15
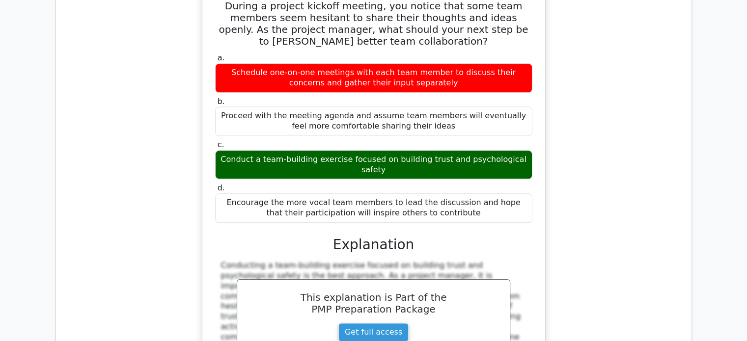
scroll to position [982, 0]
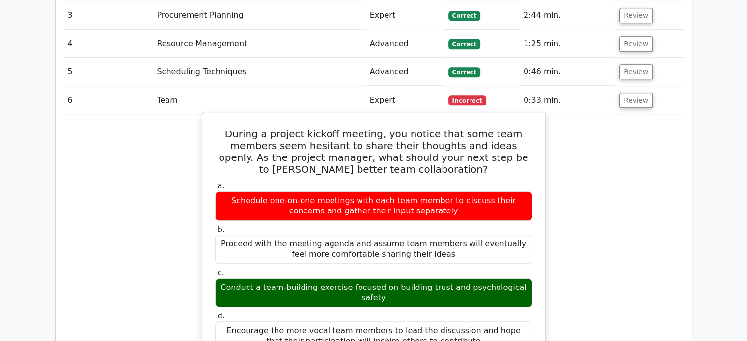
drag, startPoint x: 525, startPoint y: 251, endPoint x: 216, endPoint y: 245, distance: 309.0
click at [216, 278] on div "Conduct a team-building exercise focused on building trust and psychological sa…" at bounding box center [373, 292] width 317 height 29
copy div "Conduct a team-building exercise focused on building trust and psychological sa…"
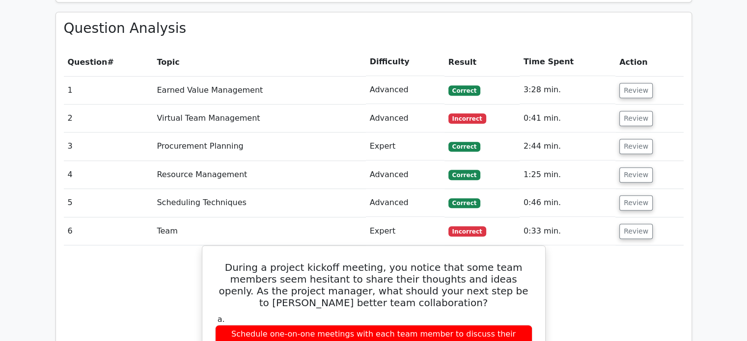
scroll to position [916, 0]
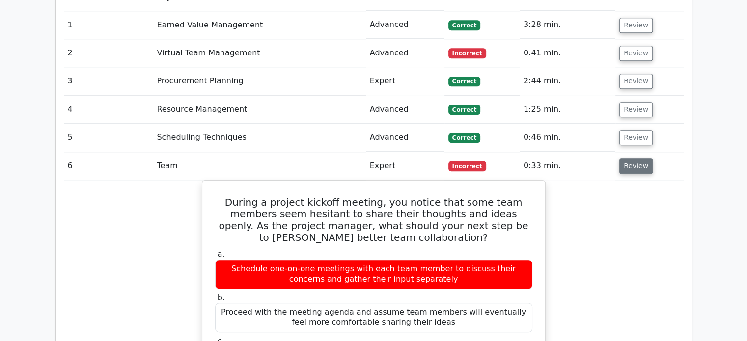
click at [632, 159] on button "Review" at bounding box center [635, 166] width 33 height 15
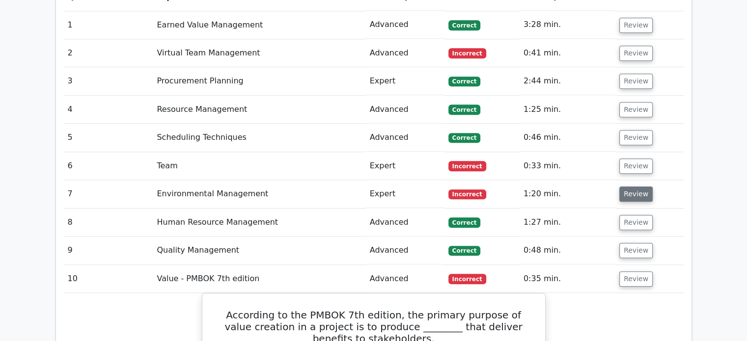
click at [633, 187] on button "Review" at bounding box center [635, 194] width 33 height 15
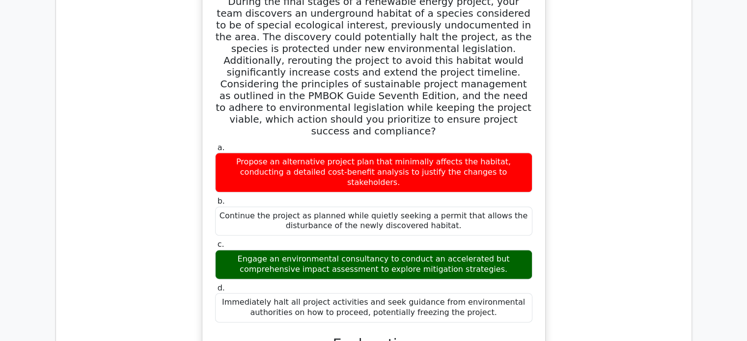
scroll to position [1048, 0]
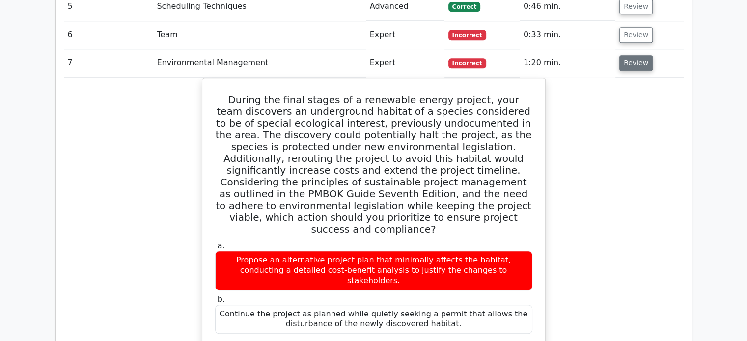
click at [624, 55] on button "Review" at bounding box center [635, 62] width 33 height 15
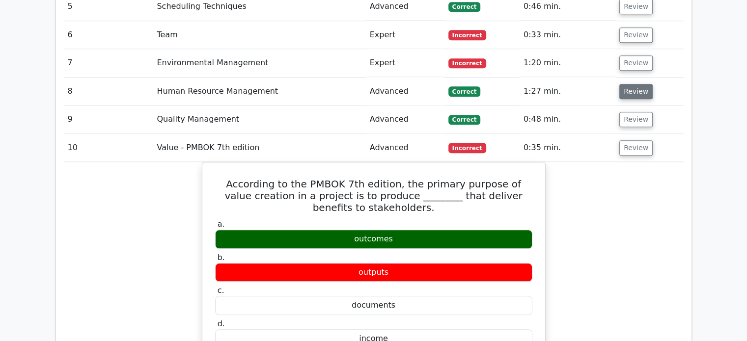
click at [633, 84] on button "Review" at bounding box center [635, 91] width 33 height 15
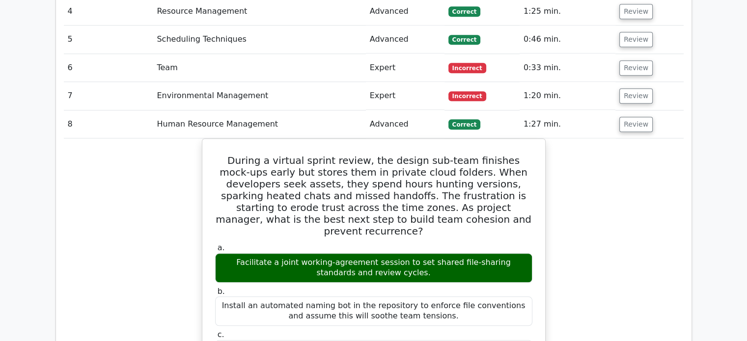
scroll to position [982, 0]
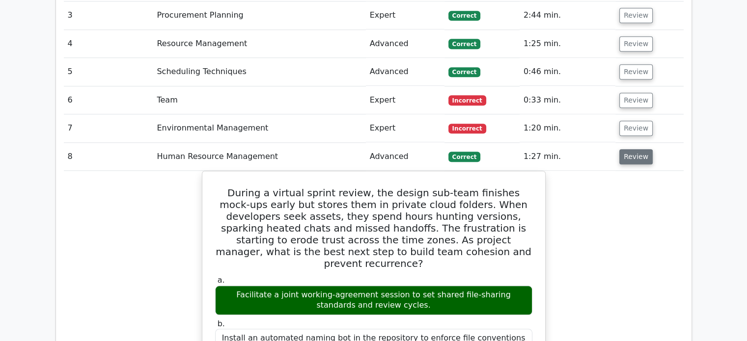
click at [633, 149] on button "Review" at bounding box center [635, 156] width 33 height 15
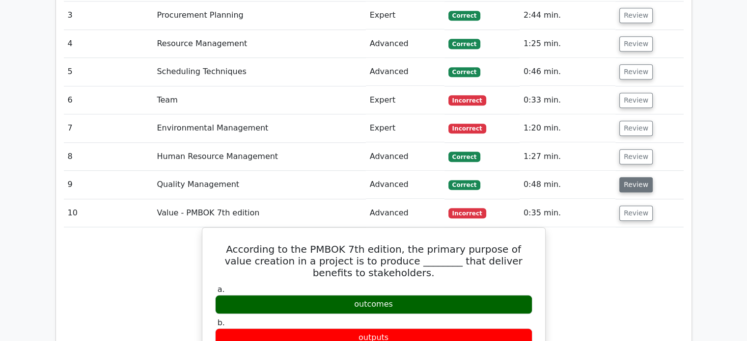
click at [631, 177] on button "Review" at bounding box center [635, 184] width 33 height 15
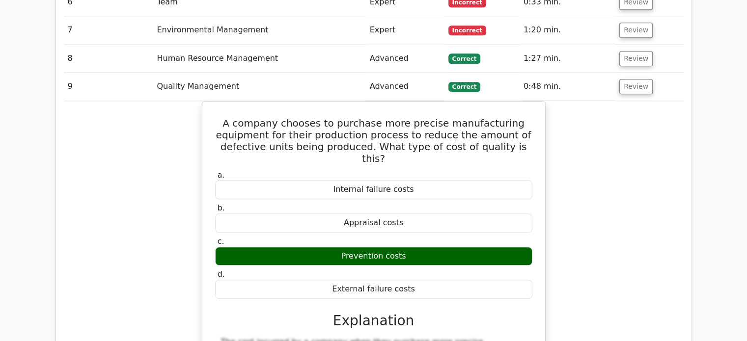
scroll to position [1015, 0]
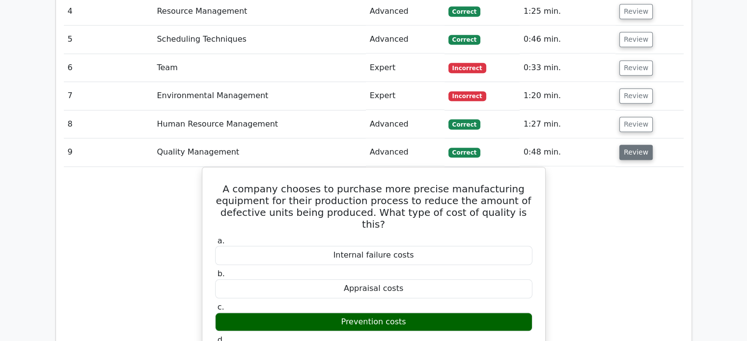
click at [629, 145] on button "Review" at bounding box center [635, 152] width 33 height 15
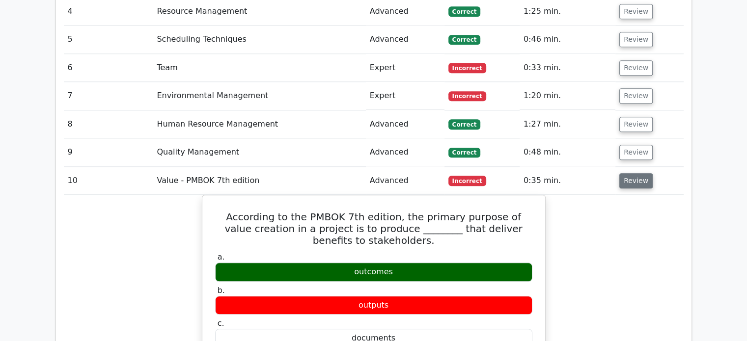
click at [639, 173] on button "Review" at bounding box center [635, 180] width 33 height 15
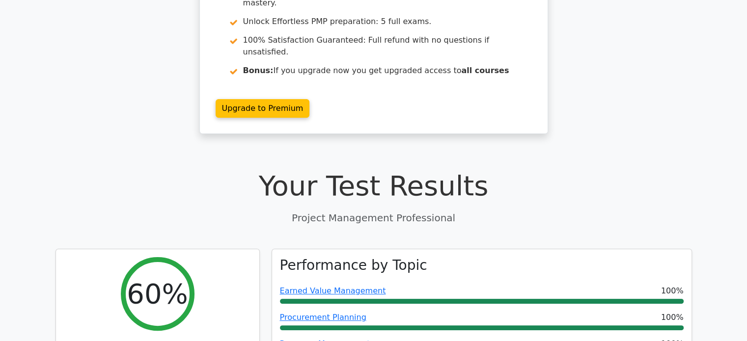
scroll to position [0, 0]
